Goal: Task Accomplishment & Management: Manage account settings

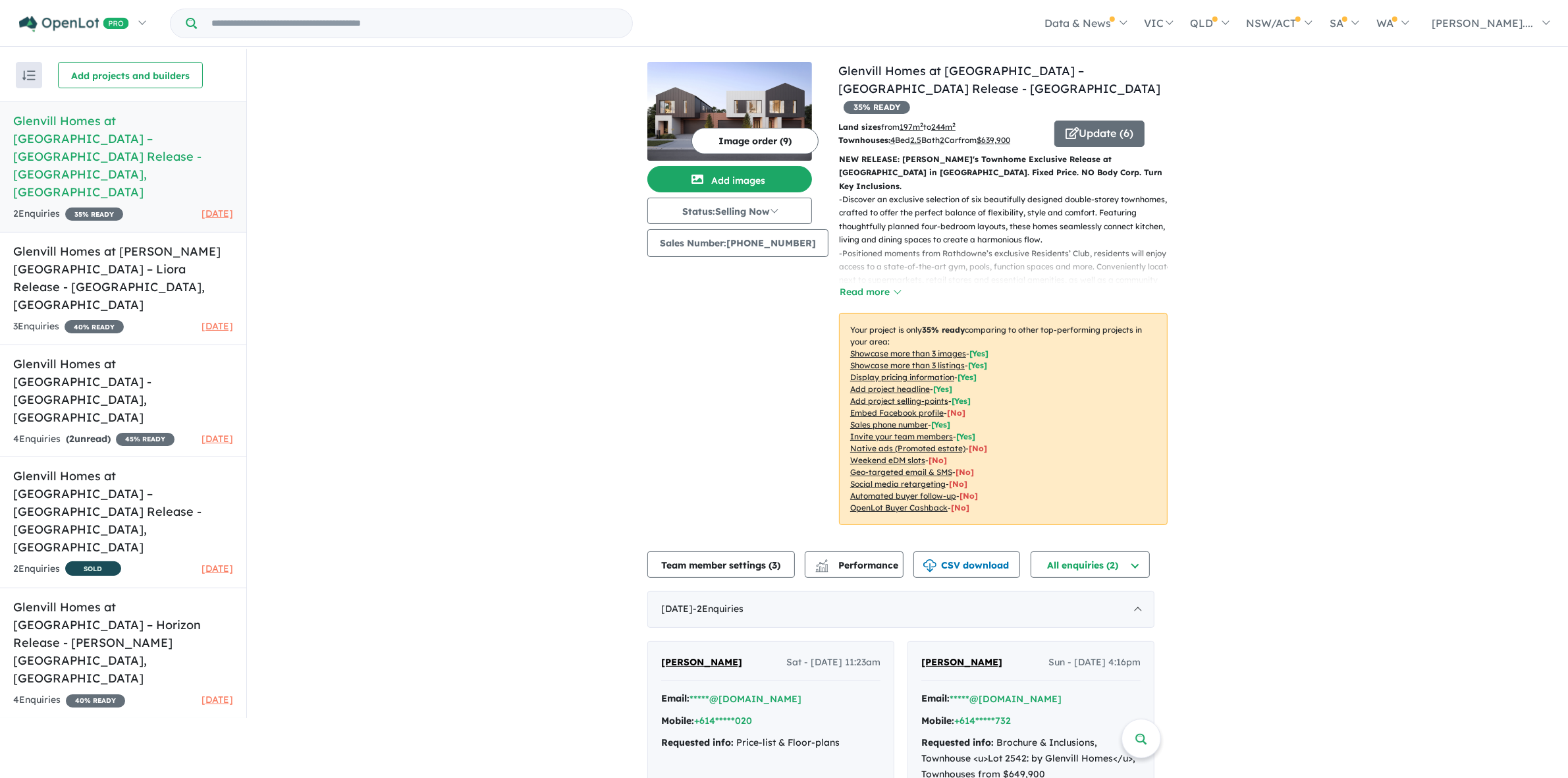
click at [397, 226] on div "View 5 projects in your account Glenvill Homes at [GEOGRAPHIC_DATA] – [GEOGRAPH…" at bounding box center [908, 453] width 1321 height 809
click at [400, 331] on div "View 5 projects in your account Glenvill Homes at [GEOGRAPHIC_DATA] – [GEOGRAPH…" at bounding box center [908, 453] width 1321 height 809
click at [148, 355] on h5 "Glenvill Homes at The [GEOGRAPHIC_DATA] - [GEOGRAPHIC_DATA] , [GEOGRAPHIC_DATA]" at bounding box center [123, 390] width 220 height 71
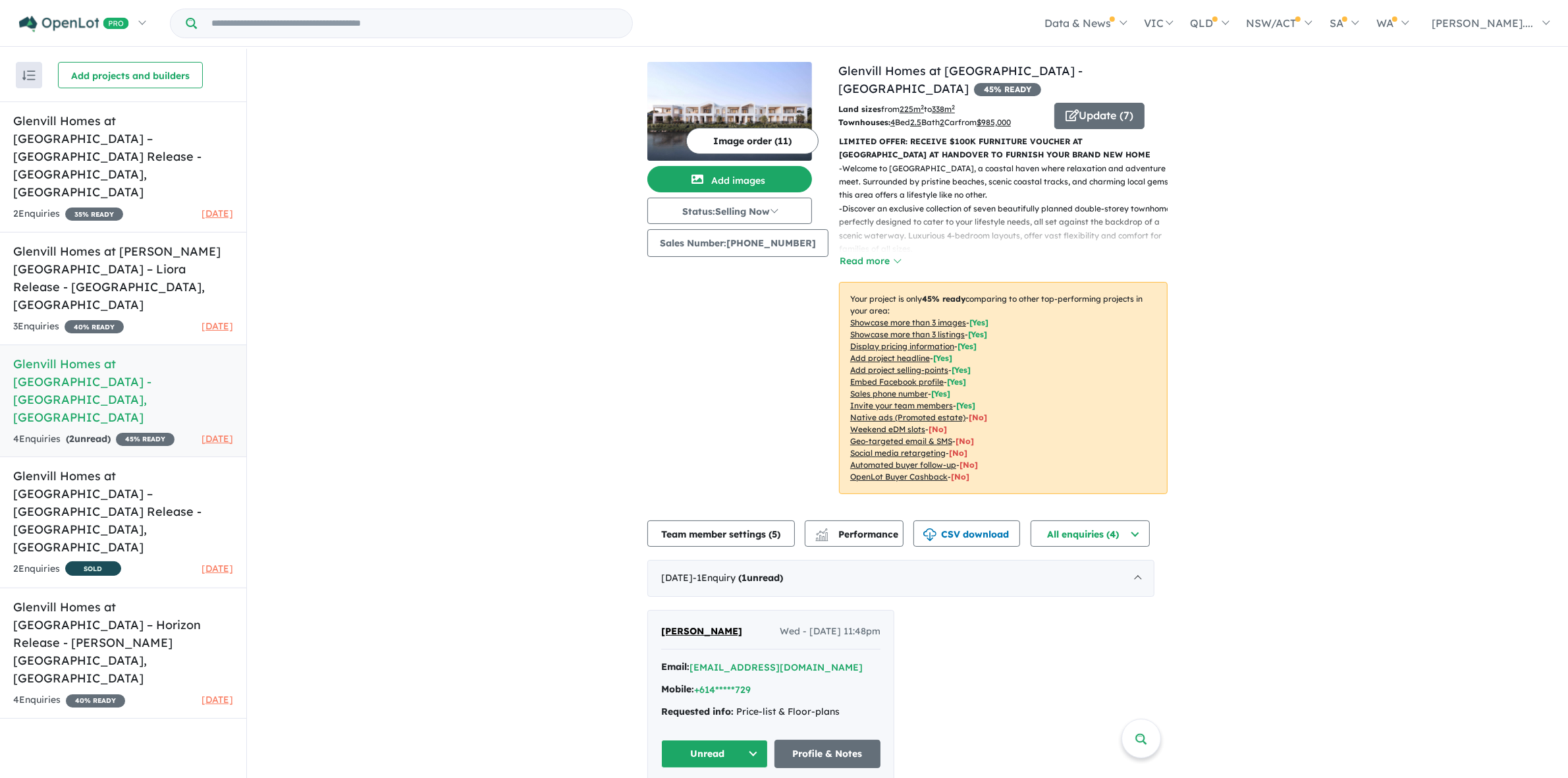
click at [1232, 281] on div "View 5 projects in your account Glenvill Homes at The [GEOGRAPHIC_DATA] - [GEOG…" at bounding box center [908, 496] width 1321 height 895
click at [1098, 103] on button "Update ( 7 )" at bounding box center [1100, 116] width 91 height 26
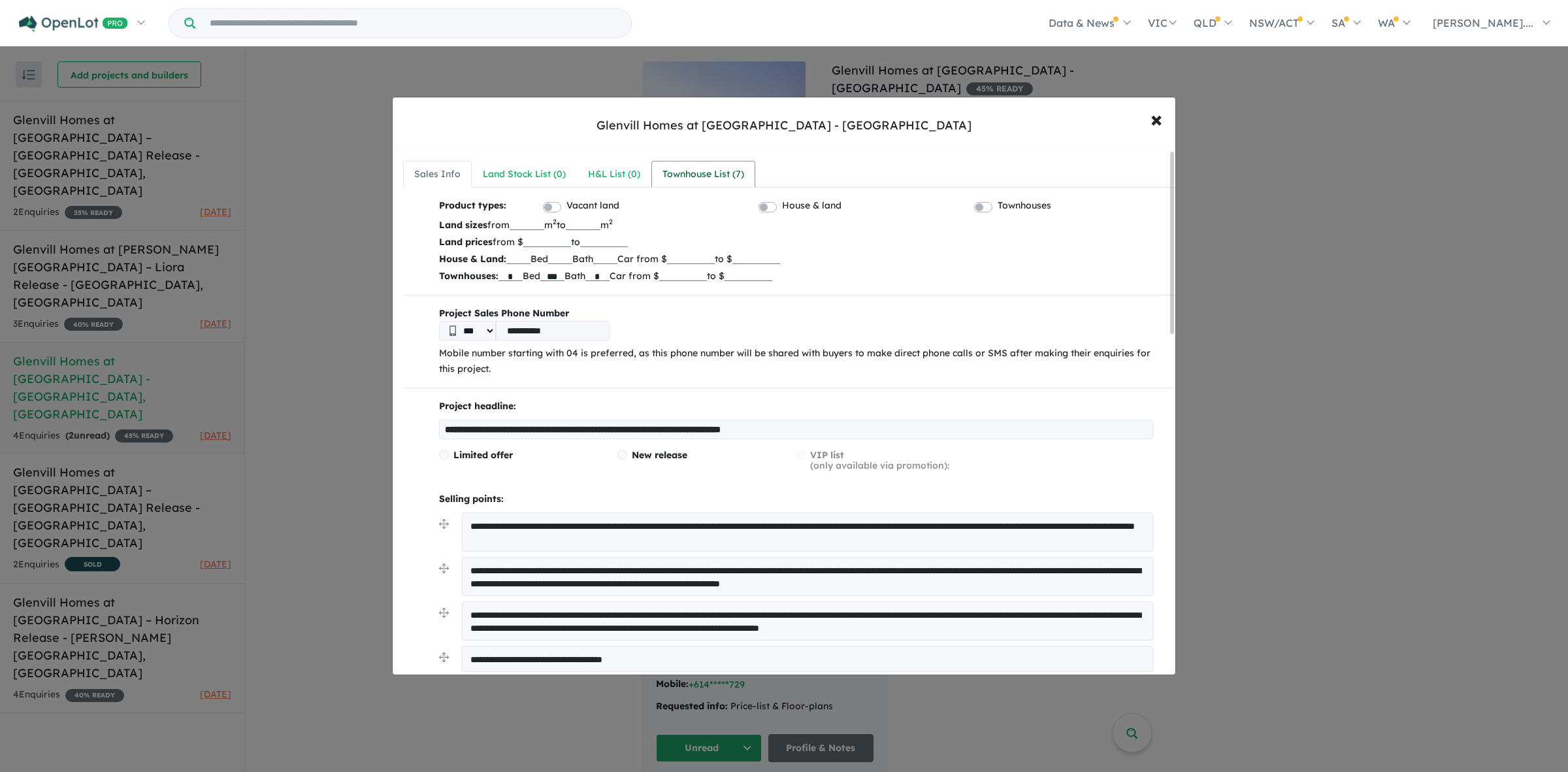
click at [742, 174] on div "Townhouse List ( 7 )" at bounding box center [704, 174] width 82 height 16
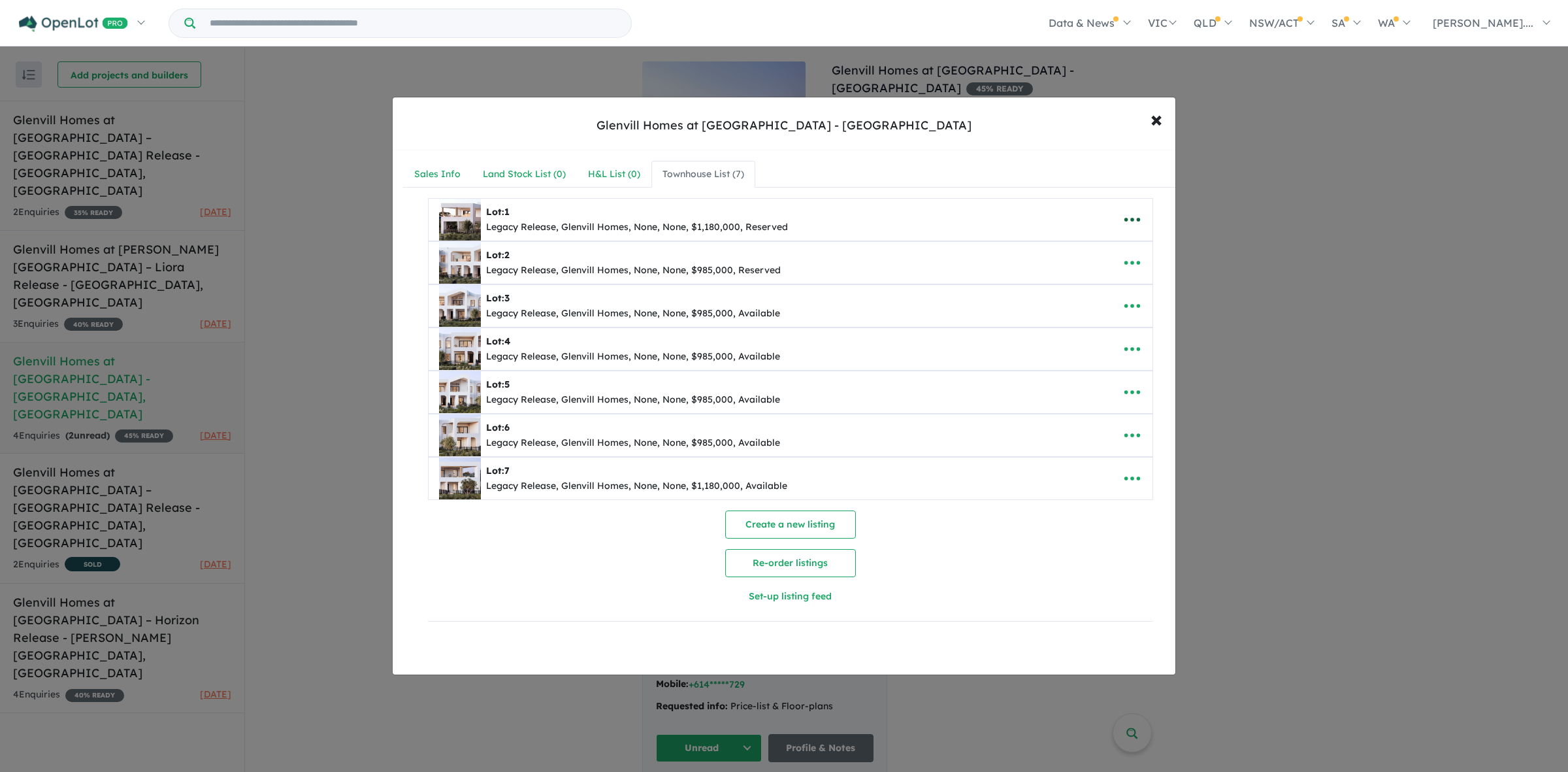
click at [1127, 220] on icon "button" at bounding box center [1133, 220] width 20 height 20
click at [1090, 257] on link "Edit" at bounding box center [1104, 252] width 96 height 30
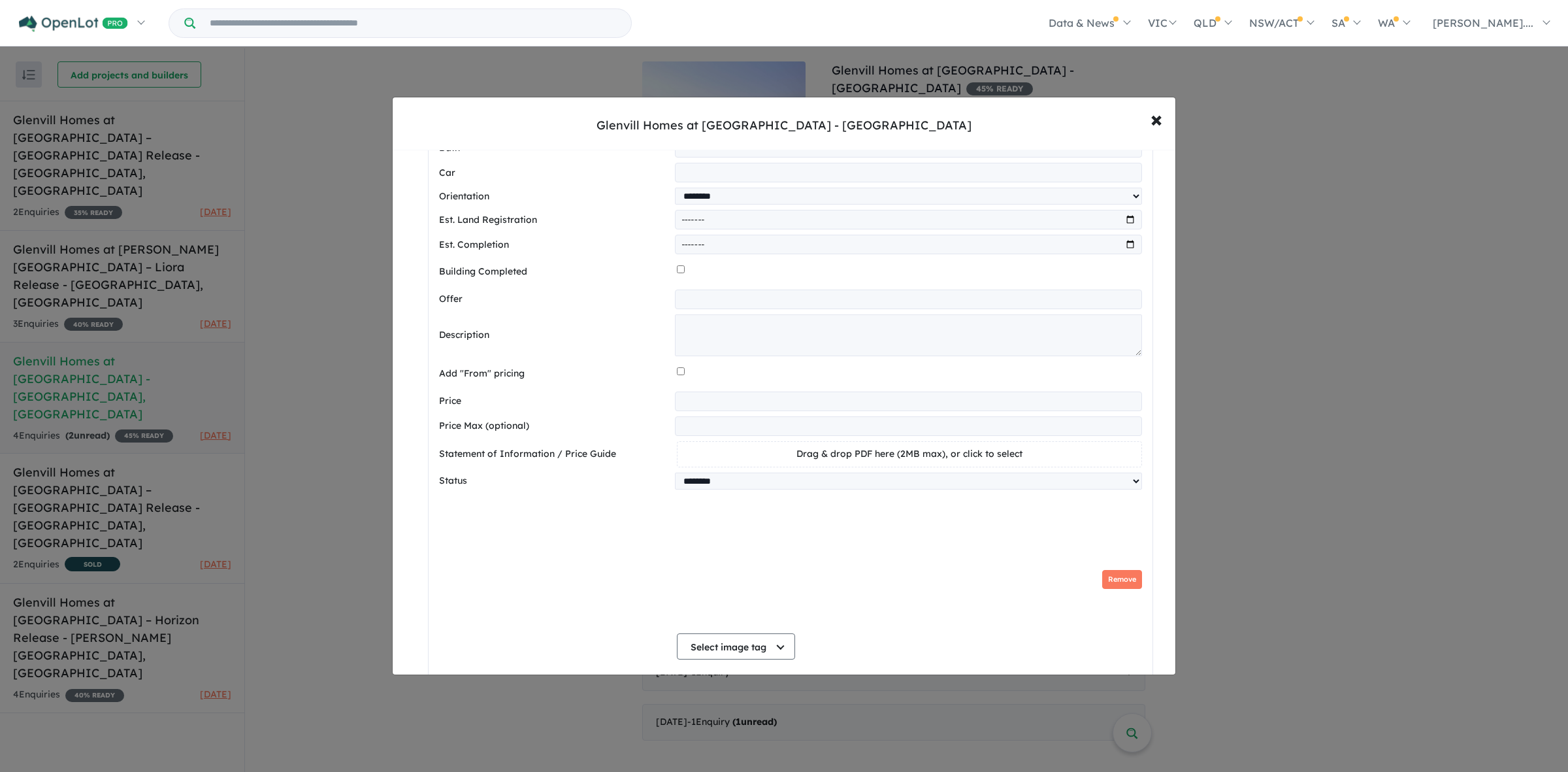
scroll to position [490, 0]
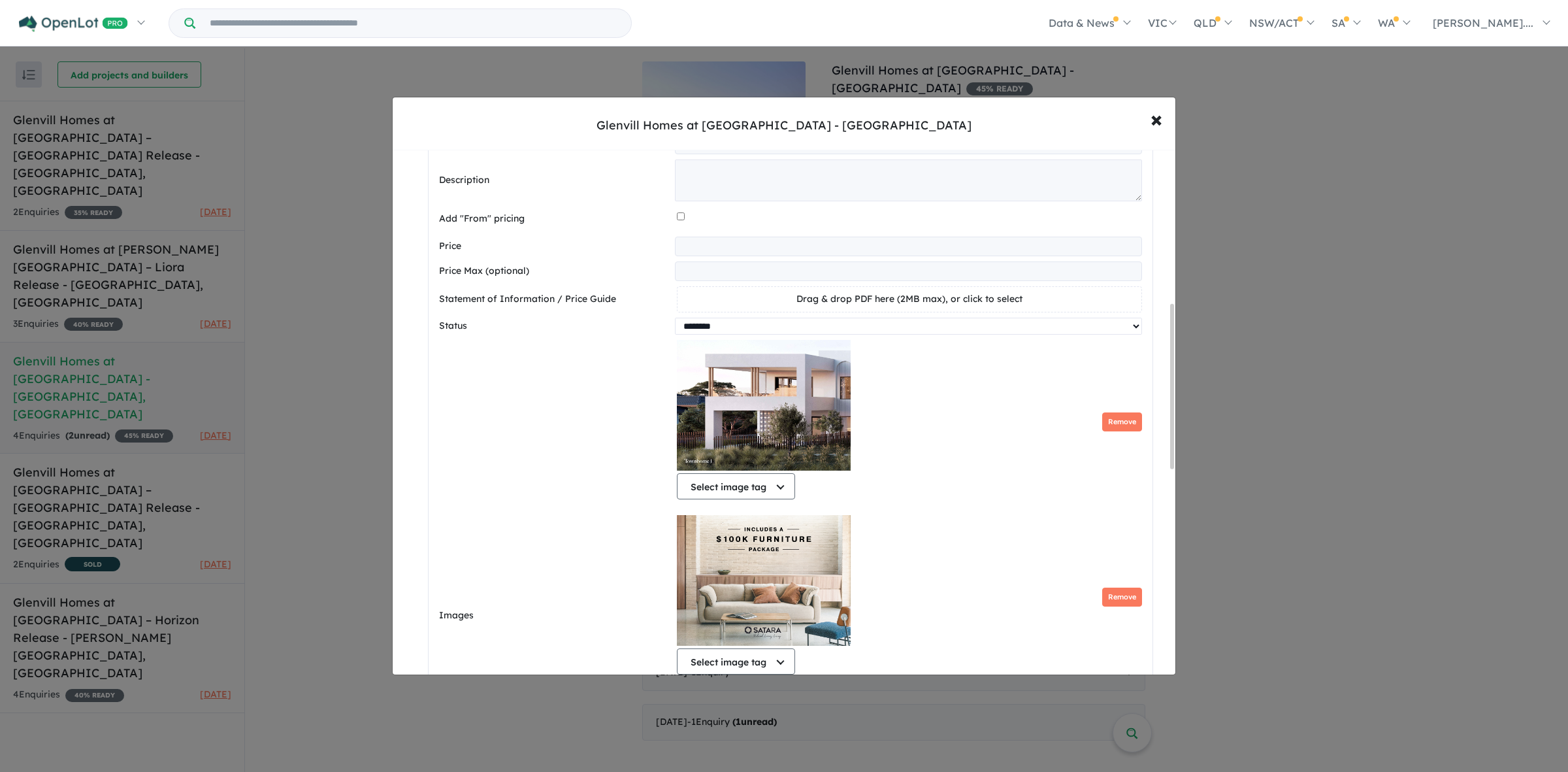
click at [844, 334] on select "********* ******** **** ******" at bounding box center [908, 326] width 467 height 17
select select "****"
click at [675, 321] on select "********* ******** **** ******" at bounding box center [908, 326] width 467 height 17
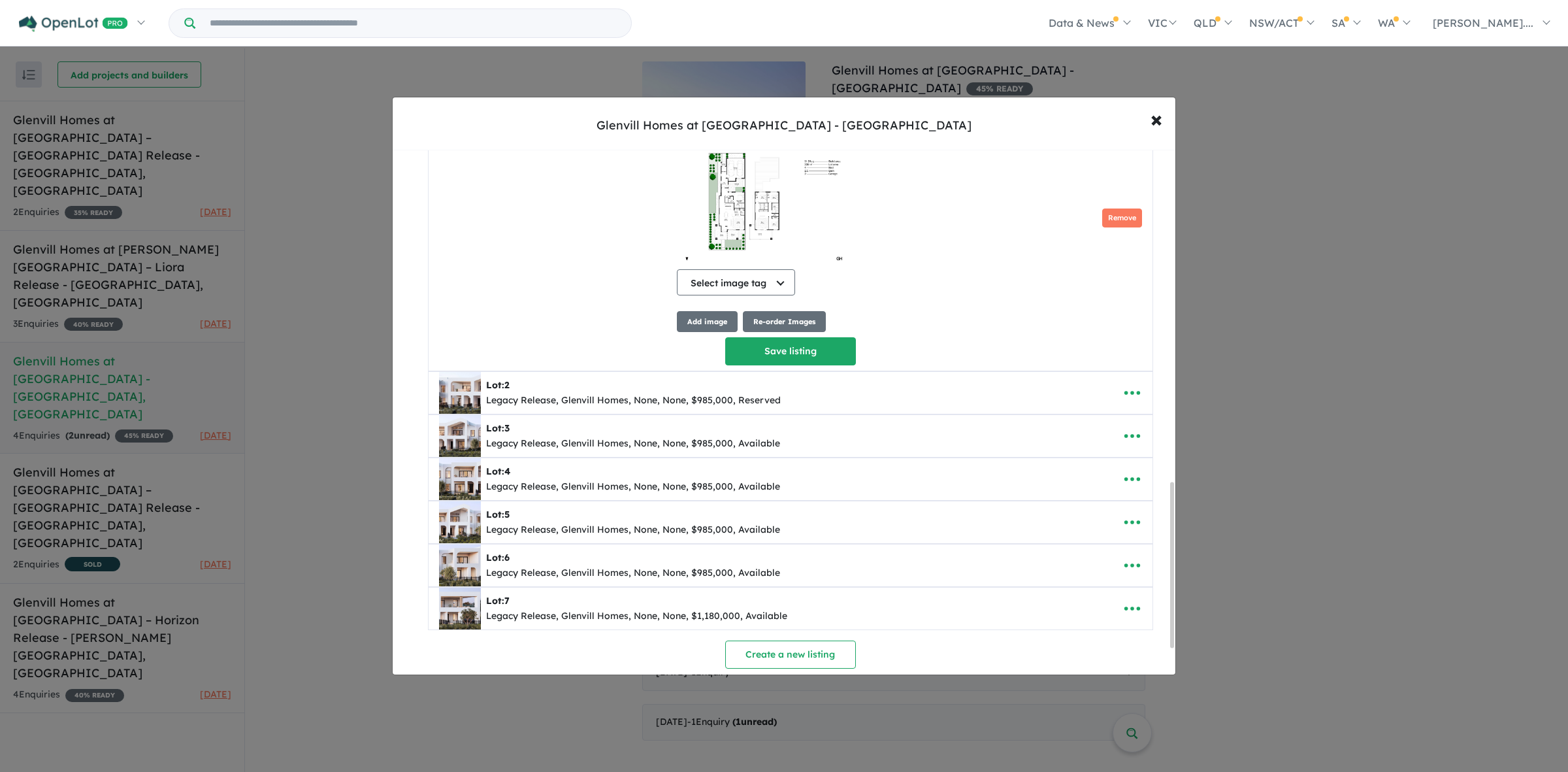
scroll to position [1062, 0]
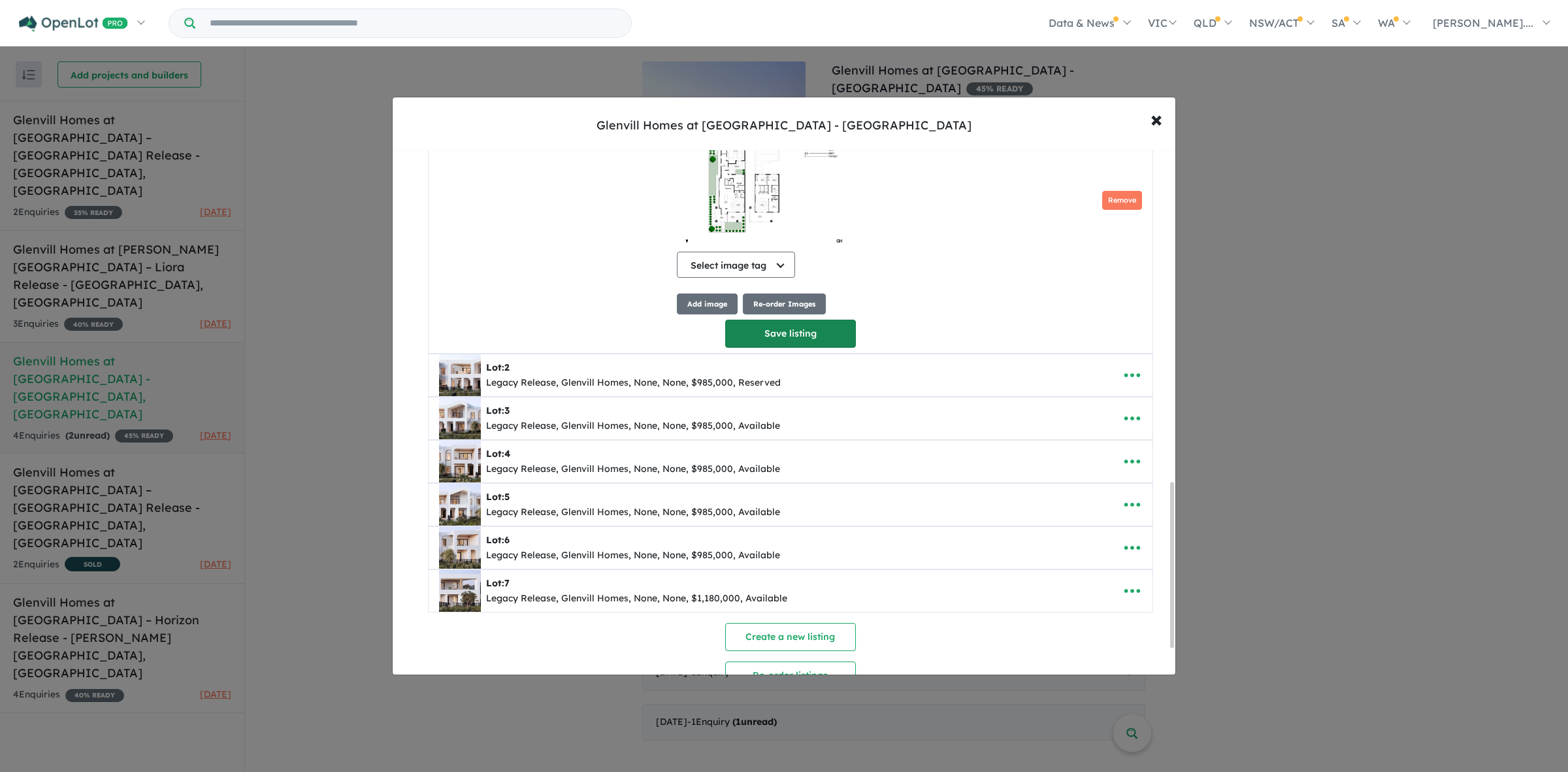
click at [830, 345] on button "Save listing" at bounding box center [790, 334] width 131 height 28
select select "****"
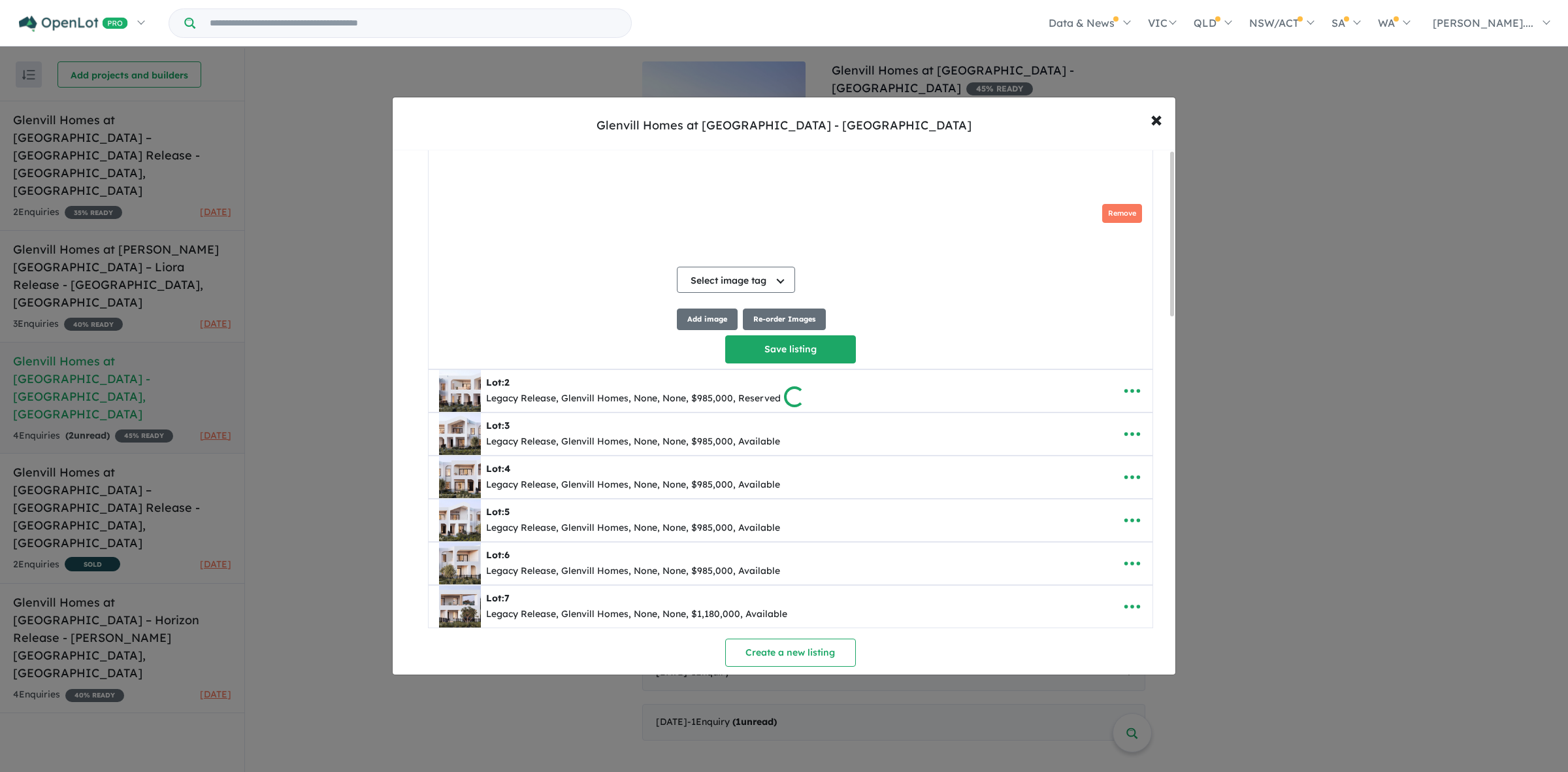
type input "**********"
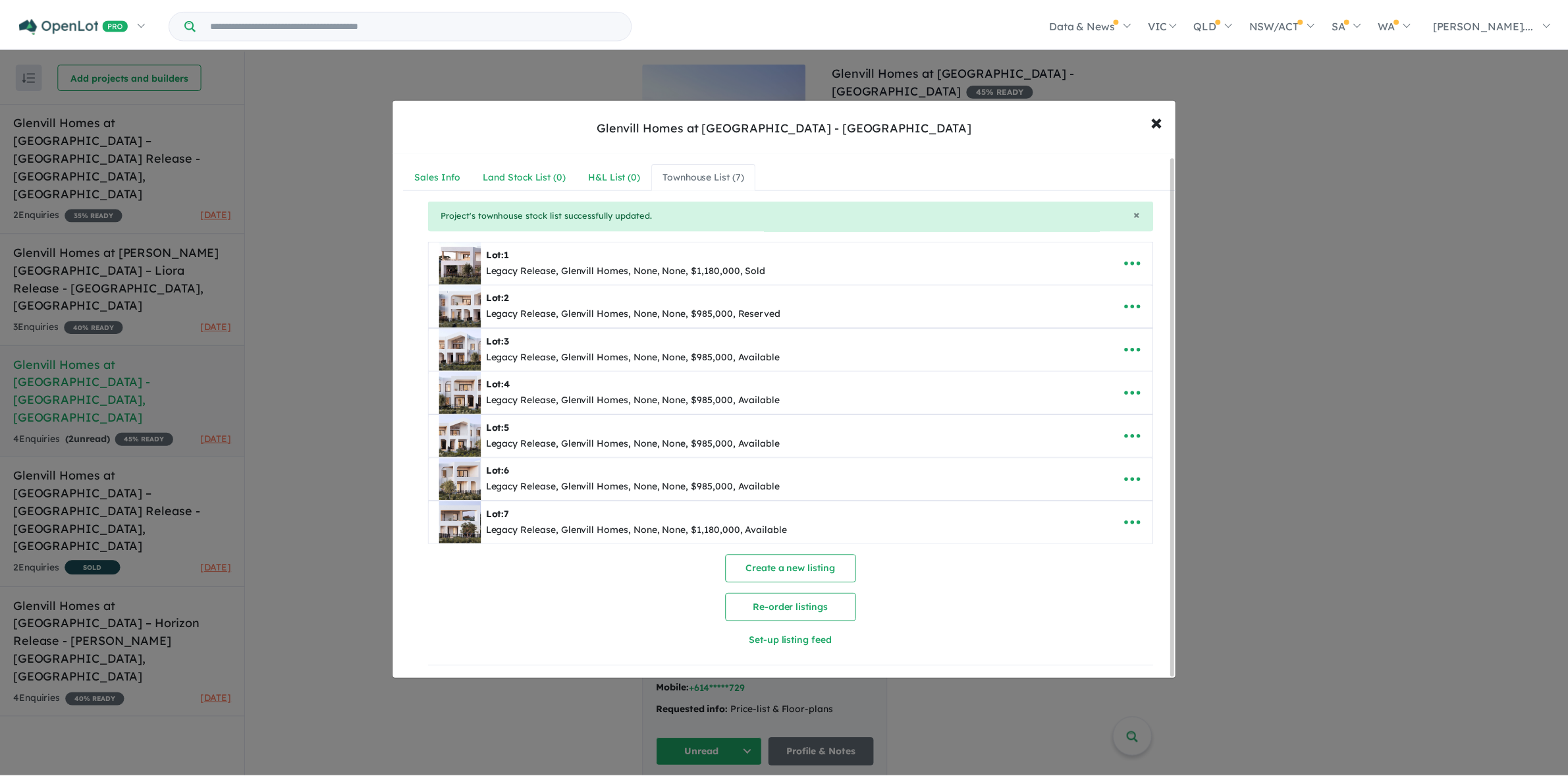
scroll to position [0, 0]
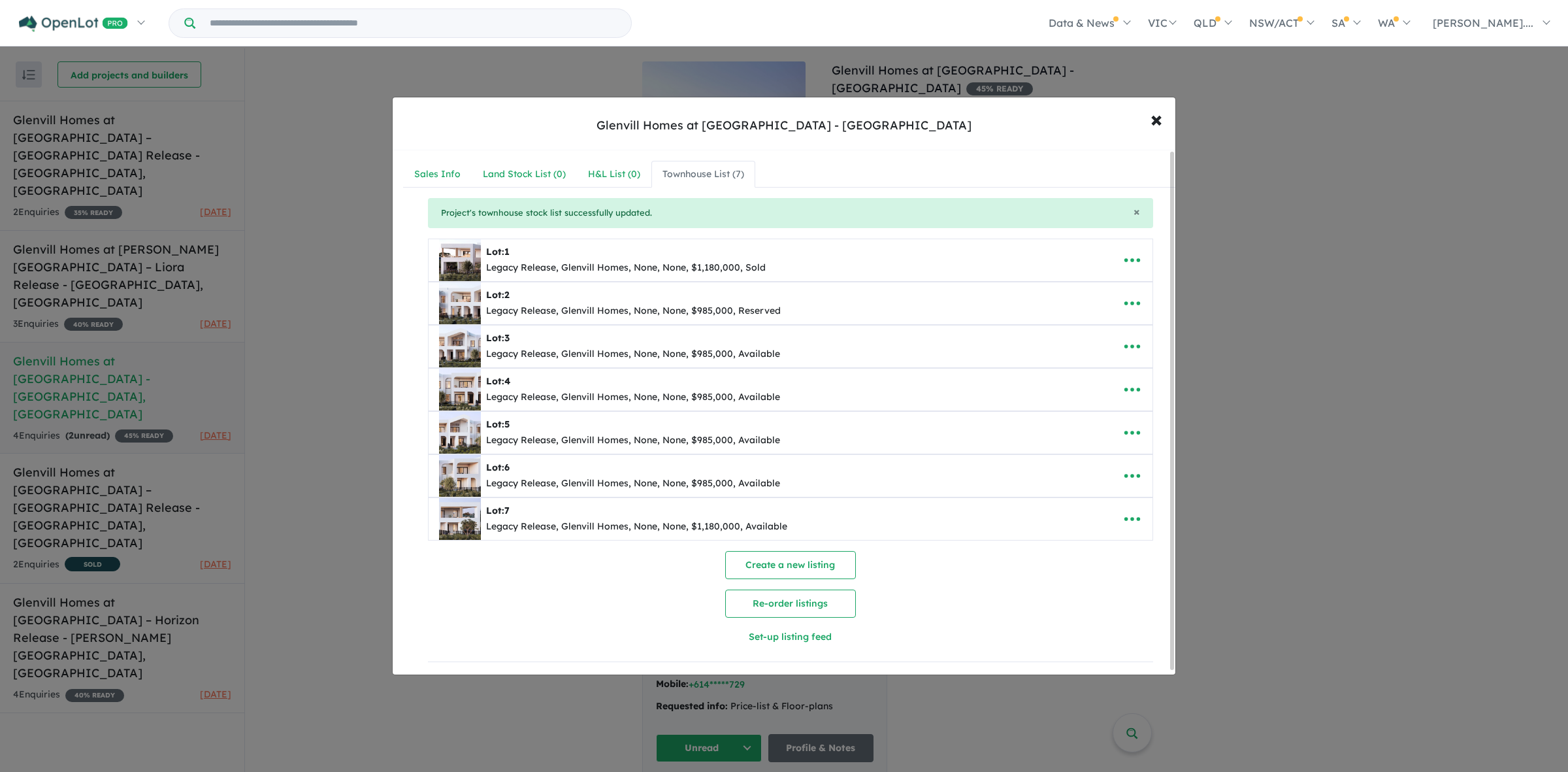
click at [955, 601] on div "Create a new listing Re-order listings Set-up listing feed" at bounding box center [791, 601] width 725 height 100
click at [978, 595] on div "Create a new listing Re-order listings Set-up listing feed" at bounding box center [791, 601] width 725 height 100
click at [982, 596] on div "Create a new listing Re-order listings Set-up listing feed" at bounding box center [791, 601] width 725 height 100
click at [994, 577] on div "Create a new listing Re-order listings Set-up listing feed" at bounding box center [791, 601] width 725 height 100
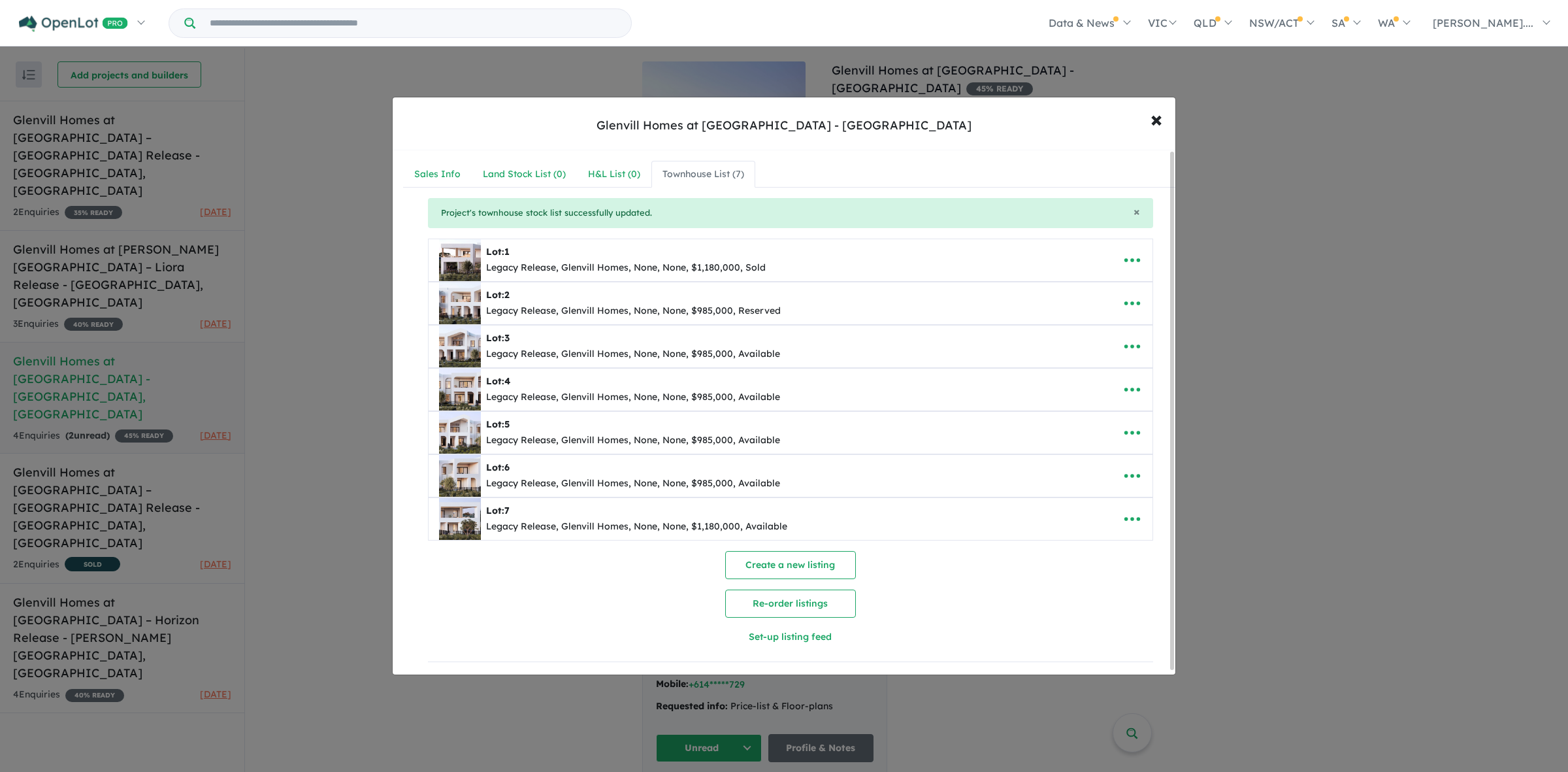
click at [1165, 610] on div "**********" at bounding box center [790, 430] width 774 height 464
click at [1061, 171] on nav "Sales Info Land Stock List ( 0 ) H&L List ( 0 ) Townhouse List ( 7 )" at bounding box center [790, 174] width 774 height 27
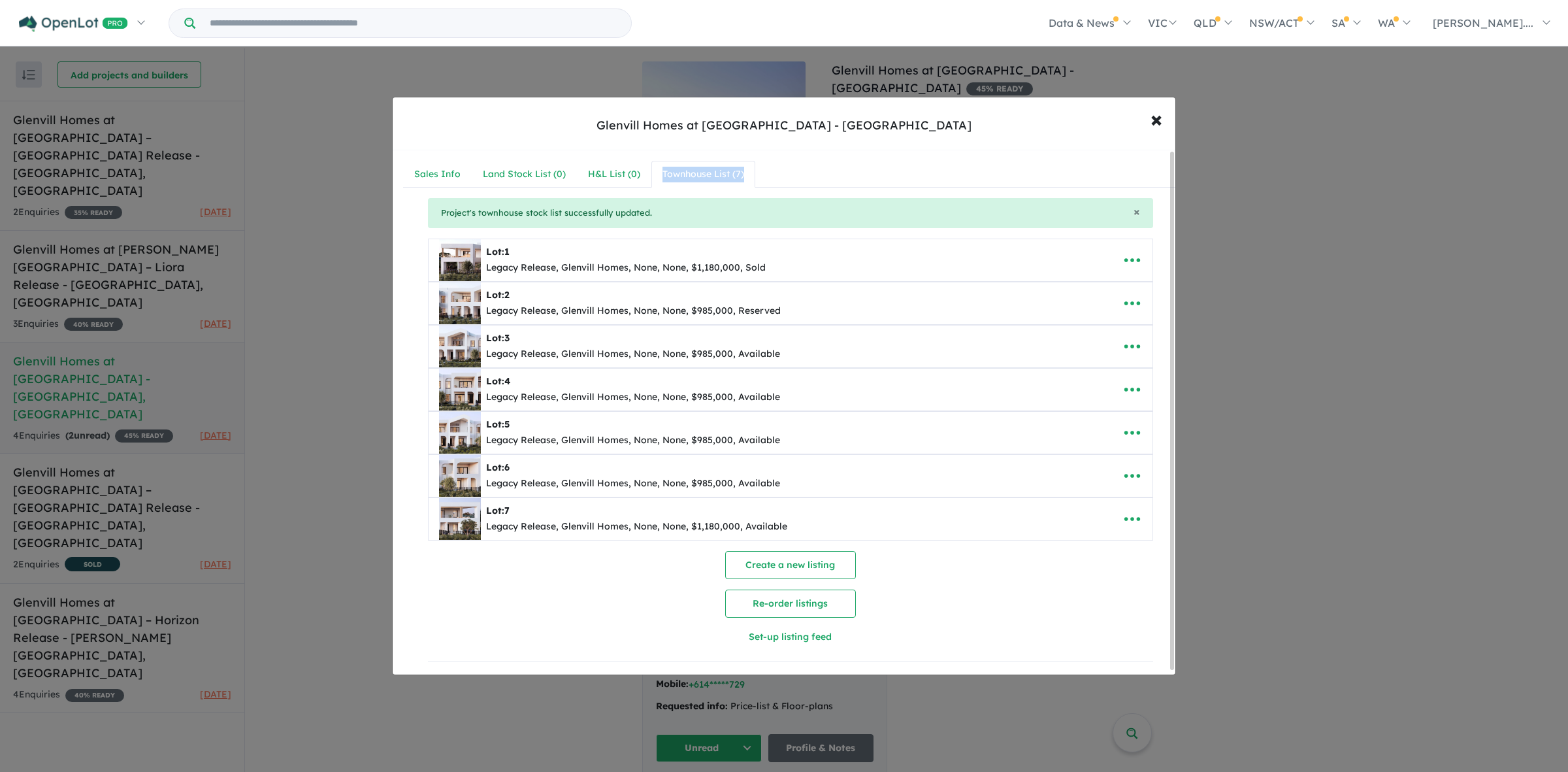
click at [1061, 171] on nav "Sales Info Land Stock List ( 0 ) H&L List ( 0 ) Townhouse List ( 7 )" at bounding box center [790, 174] width 774 height 27
click at [1066, 161] on nav "Sales Info Land Stock List ( 0 ) H&L List ( 0 ) Townhouse List ( 7 )" at bounding box center [790, 174] width 774 height 27
click at [1066, 161] on nav "Sales Info Land Stock List ( 0 ) H&L List ( 0 ) Townhouse List ( 7 )" at bounding box center [790, 174] width 774 height 27
drag, startPoint x: 923, startPoint y: 161, endPoint x: 887, endPoint y: 164, distance: 36.1
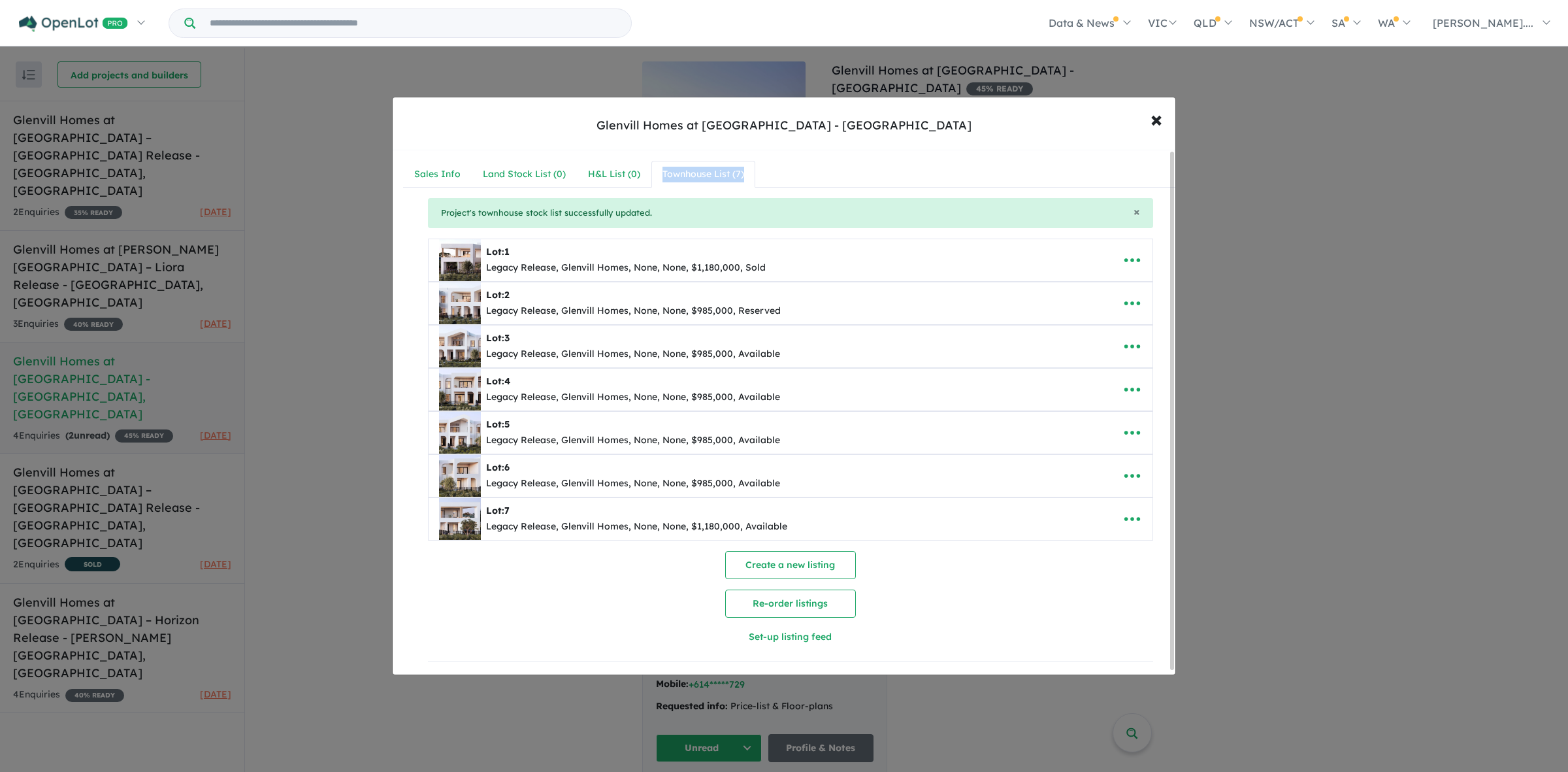
click at [922, 161] on nav "Sales Info Land Stock List ( 0 ) H&L List ( 0 ) Townhouse List ( 7 )" at bounding box center [790, 174] width 774 height 27
click at [730, 171] on div "Townhouse List ( 7 )" at bounding box center [704, 174] width 82 height 16
click at [789, 162] on nav "Sales Info Land Stock List ( 0 ) H&L List ( 0 ) Townhouse List ( 7 )" at bounding box center [790, 174] width 774 height 27
click at [623, 170] on div "H&L List ( 0 )" at bounding box center [614, 174] width 52 height 16
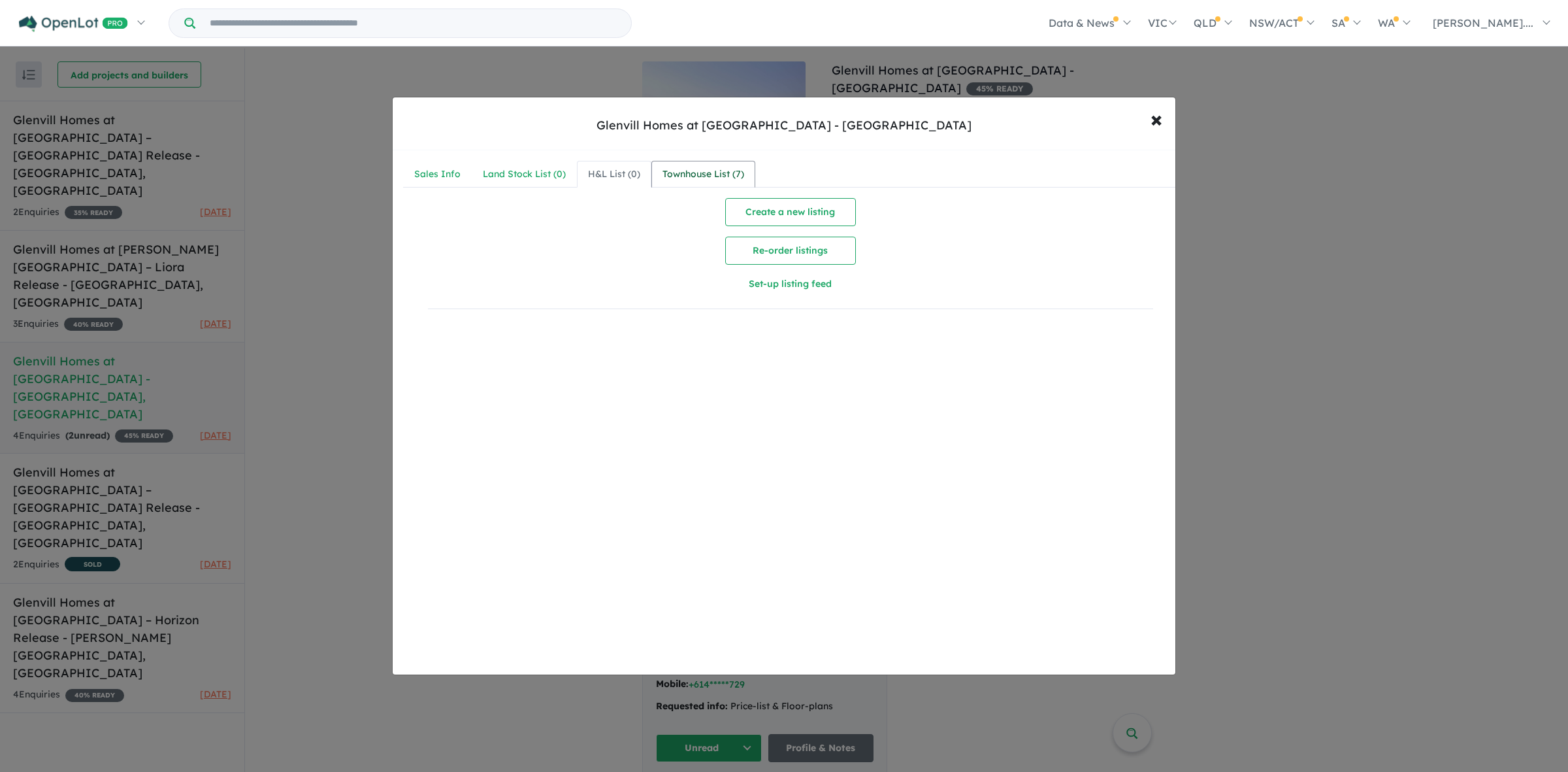
click at [686, 169] on div "Townhouse List ( 7 )" at bounding box center [704, 174] width 82 height 16
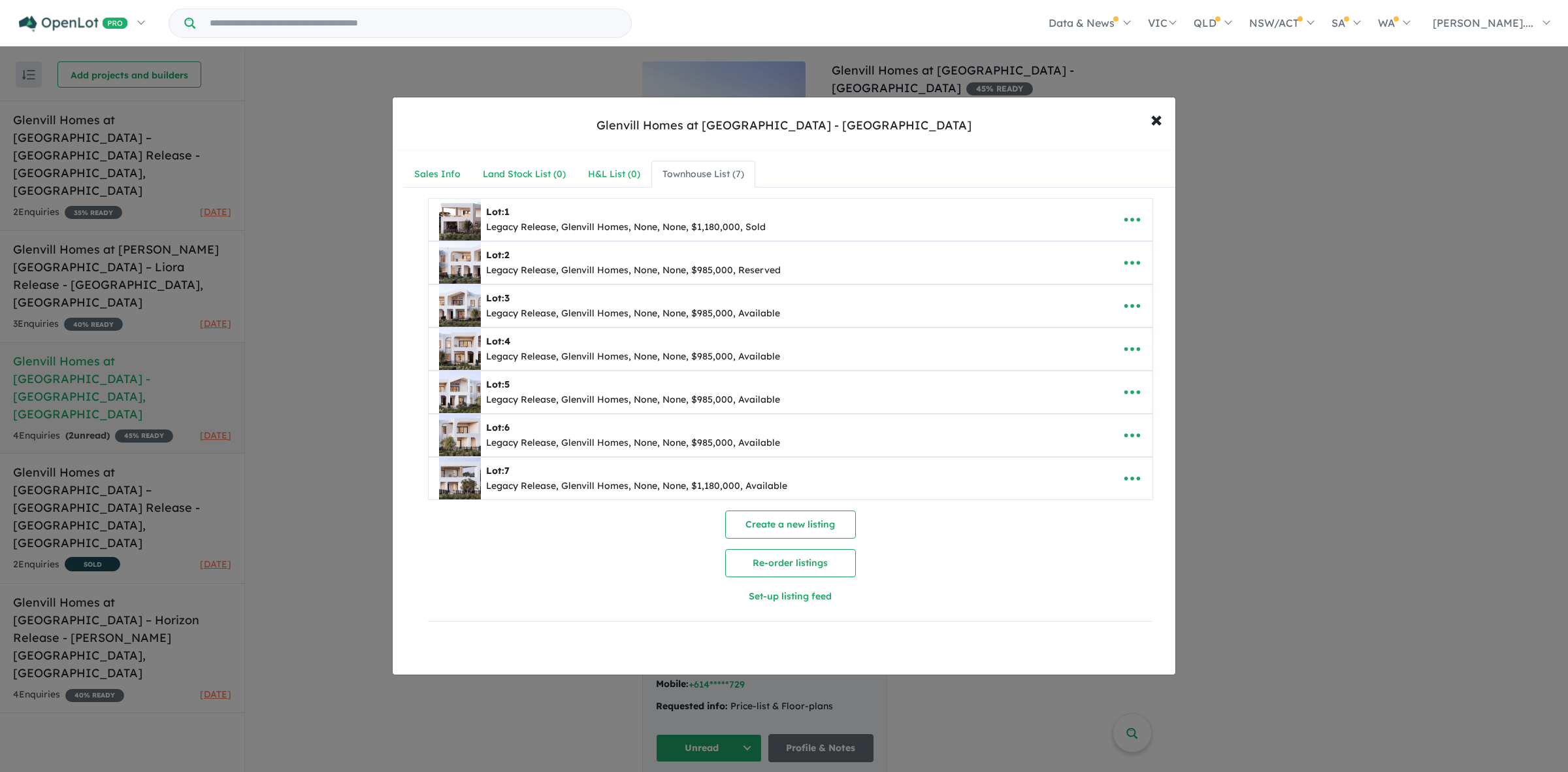
click at [893, 170] on nav "Sales Info Land Stock List ( 0 ) H&L List ( 0 ) Townhouse List ( 7 )" at bounding box center [790, 174] width 774 height 27
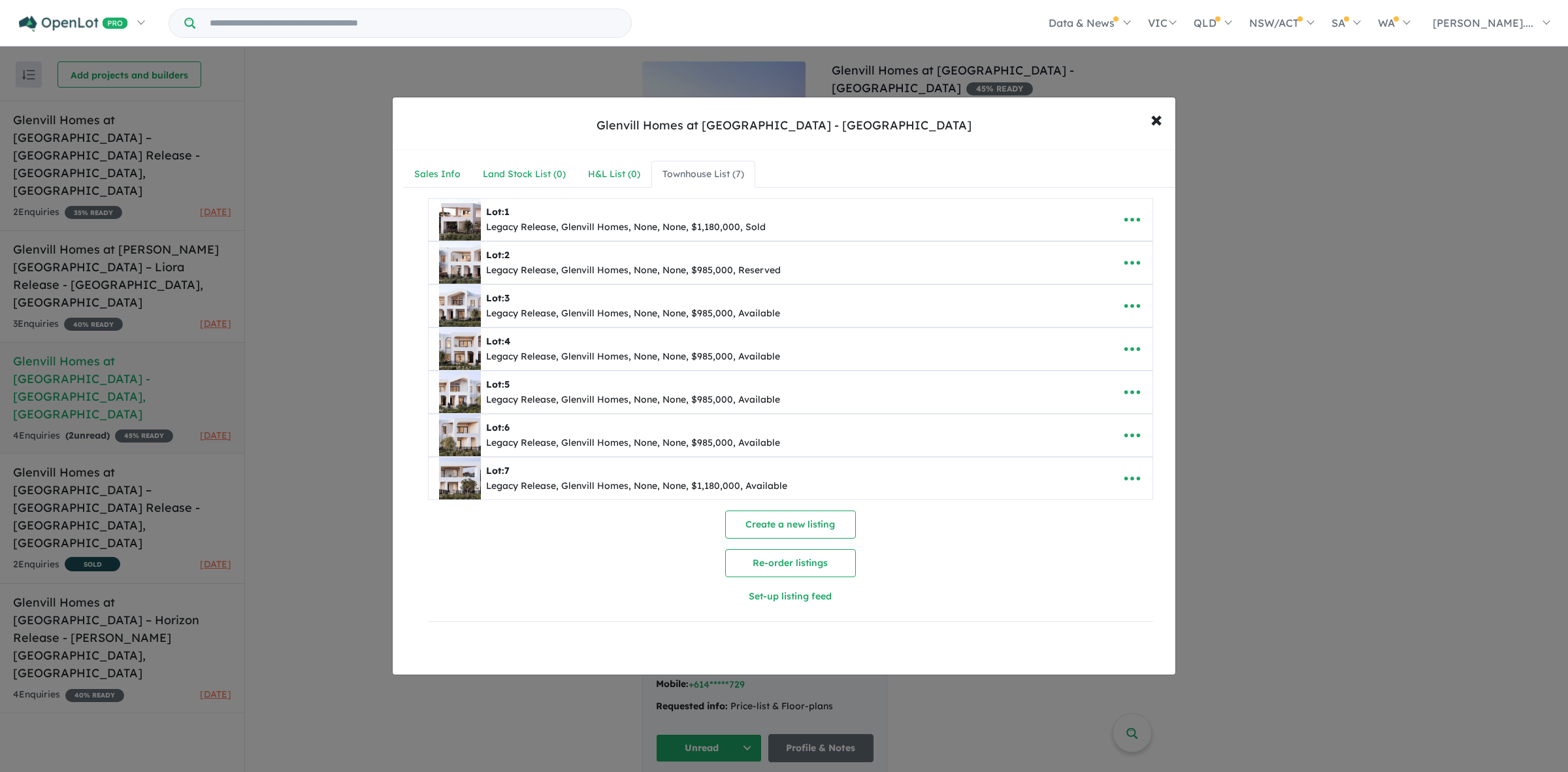
click at [893, 170] on nav "Sales Info Land Stock List ( 0 ) H&L List ( 0 ) Townhouse List ( 7 )" at bounding box center [790, 174] width 774 height 27
click at [903, 173] on nav "Sales Info Land Stock List ( 0 ) H&L List ( 0 ) Townhouse List ( 7 )" at bounding box center [790, 174] width 774 height 27
click at [1155, 129] on span "×" at bounding box center [1156, 119] width 12 height 28
